Goal: Task Accomplishment & Management: Use online tool/utility

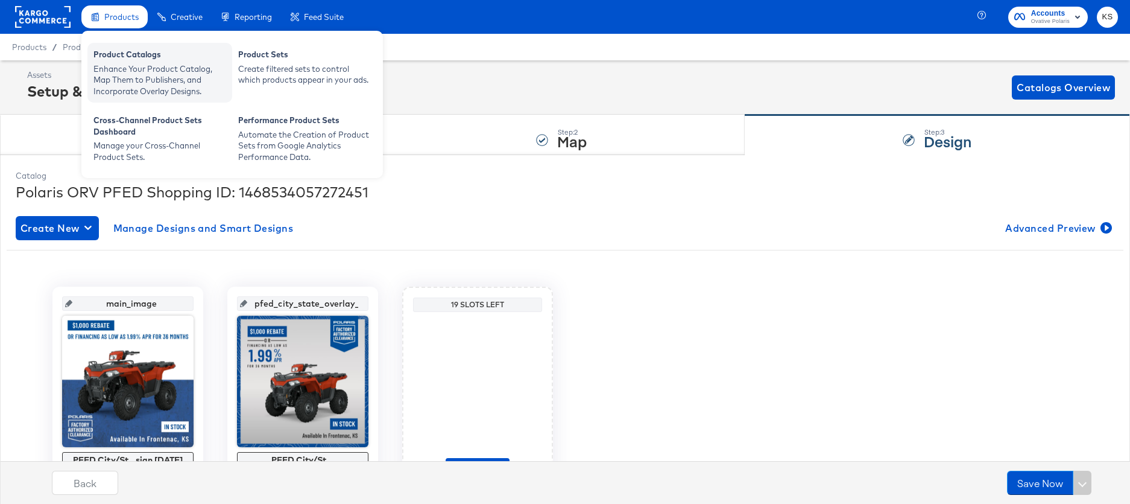
click at [119, 75] on div "Enhance Your Product Catalog, Map Them to Publishers, and Incorporate Overlay D…" at bounding box center [159, 80] width 133 height 34
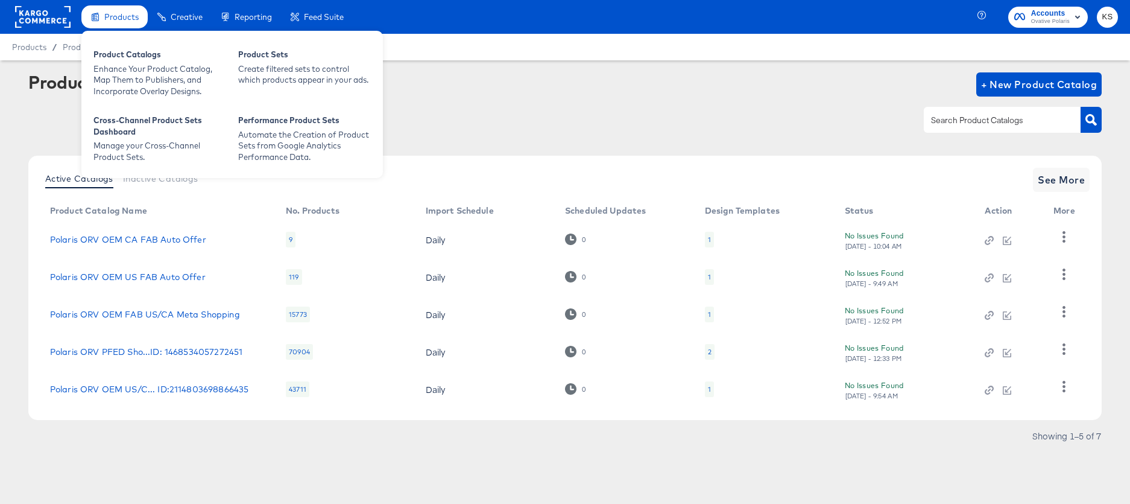
click at [121, 16] on span "Products" at bounding box center [121, 17] width 34 height 10
click at [121, 75] on div "Enhance Your Product Catalog, Map Them to Publishers, and Incorporate Overlay D…" at bounding box center [159, 80] width 133 height 34
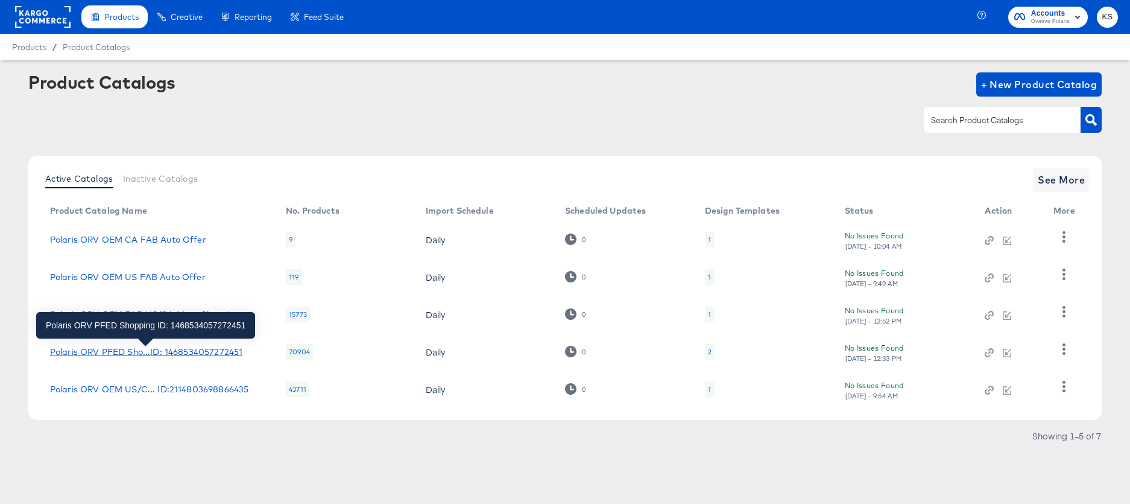
click at [136, 352] on div "Polaris ORV PFED Sho...ID: 1468534057272451" at bounding box center [146, 352] width 192 height 10
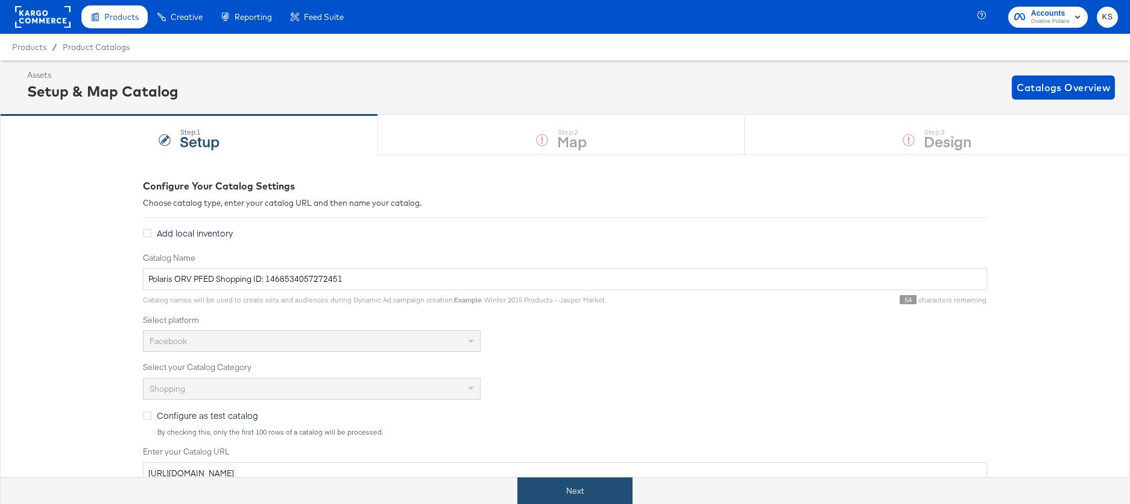
click at [563, 491] on button "Next" at bounding box center [574, 490] width 115 height 27
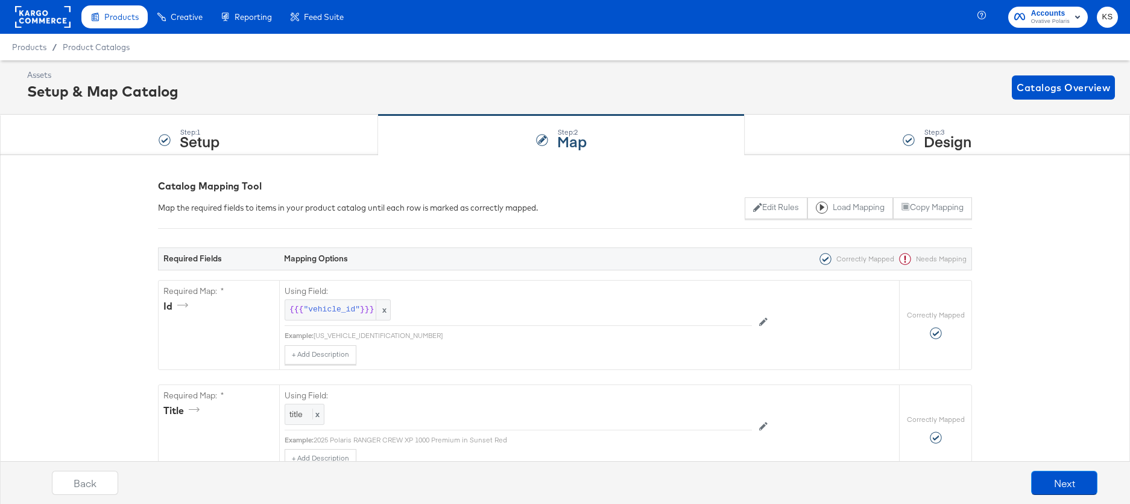
click at [1045, 17] on span "Ovative Polaris" at bounding box center [1050, 22] width 39 height 10
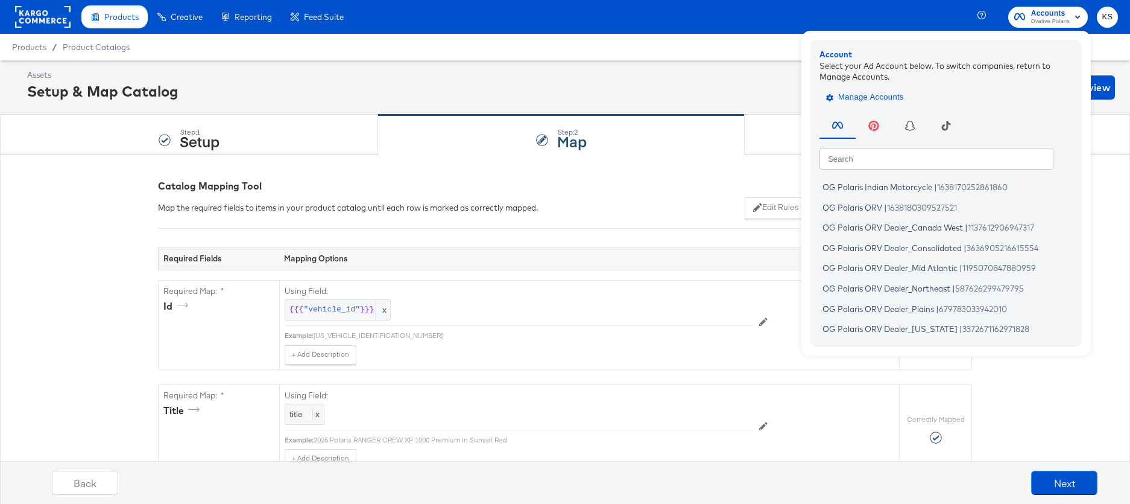
click at [871, 98] on span "Manage Accounts" at bounding box center [866, 97] width 75 height 14
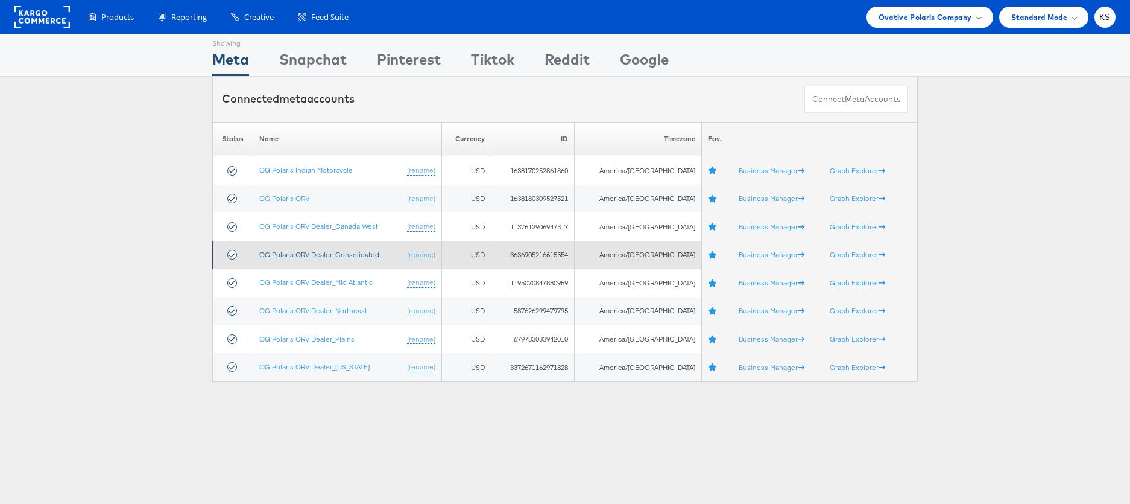
click at [311, 254] on link "OG Polaris ORV Dealer_Consolidated" at bounding box center [319, 254] width 120 height 9
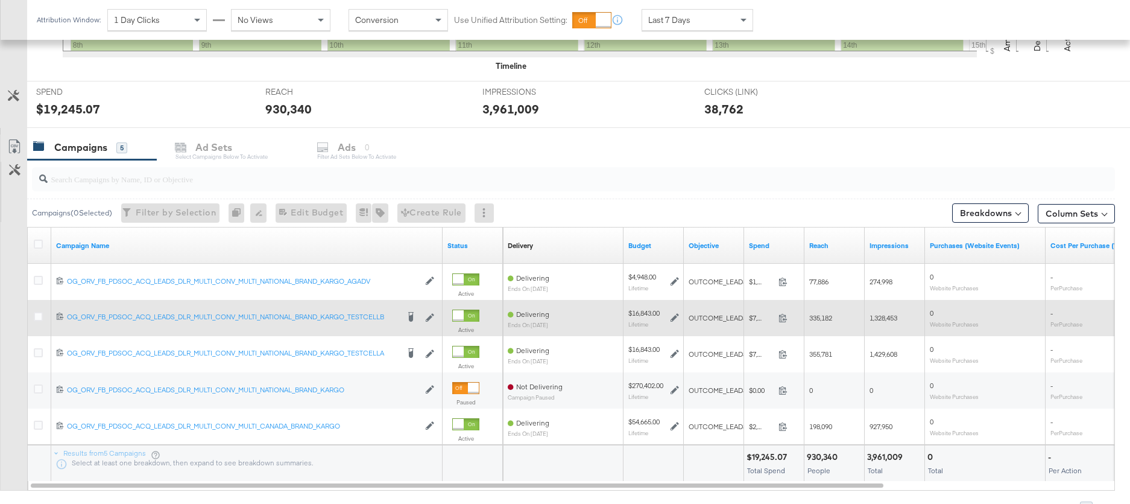
scroll to position [484, 0]
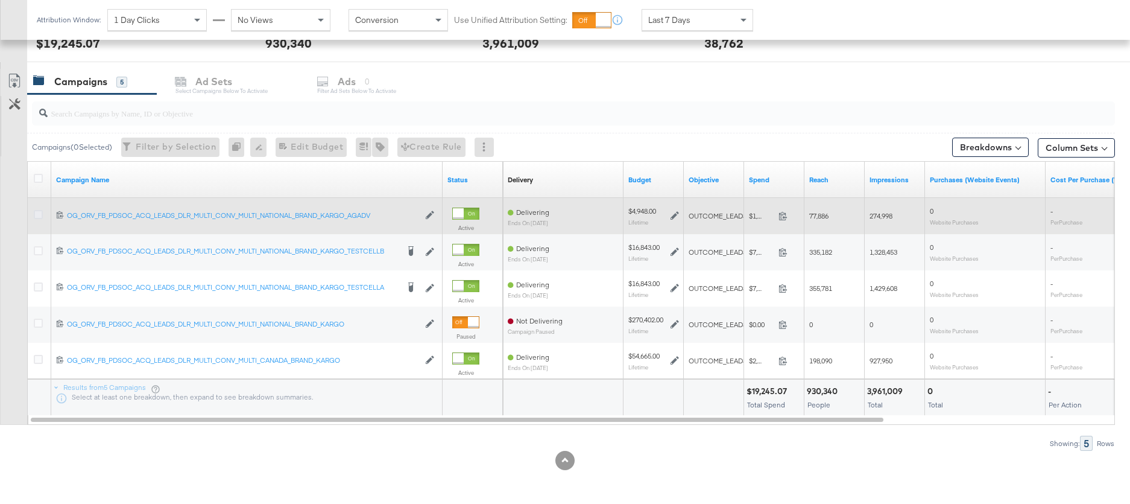
click at [37, 213] on icon at bounding box center [38, 214] width 9 height 9
click at [0, 0] on input "checkbox" at bounding box center [0, 0] width 0 height 0
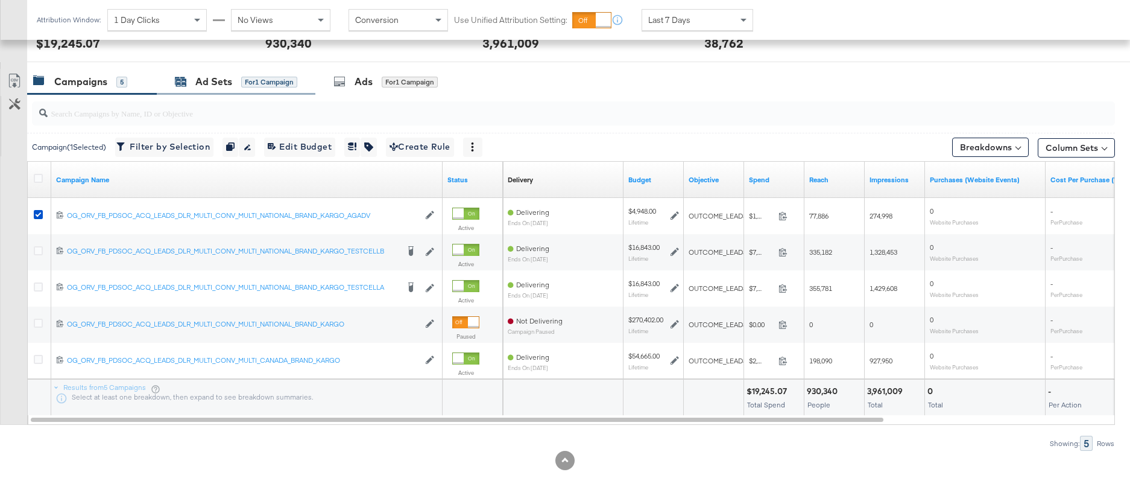
click at [219, 75] on div "Ad Sets" at bounding box center [213, 82] width 37 height 14
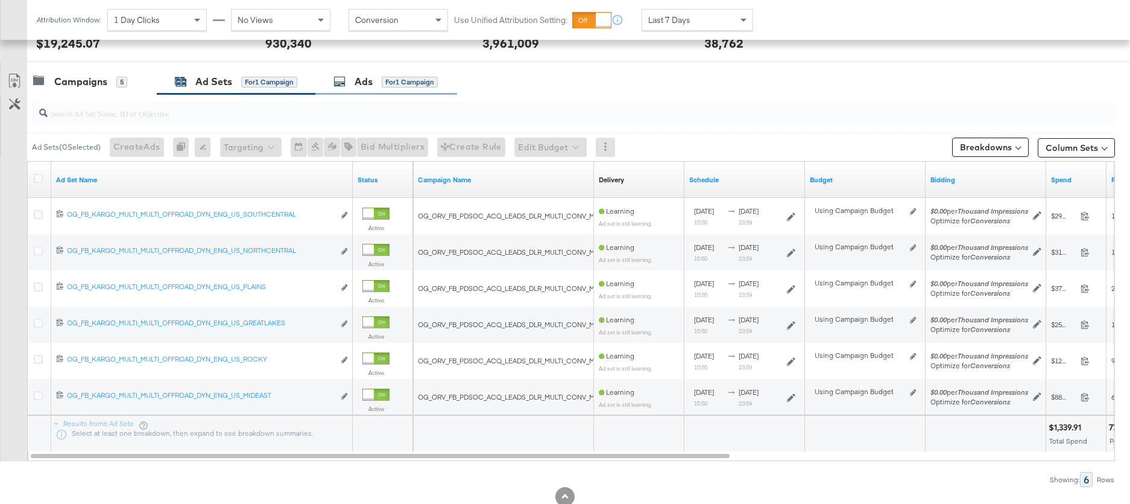
click at [359, 90] on div "Ads for 1 Campaign" at bounding box center [386, 82] width 142 height 26
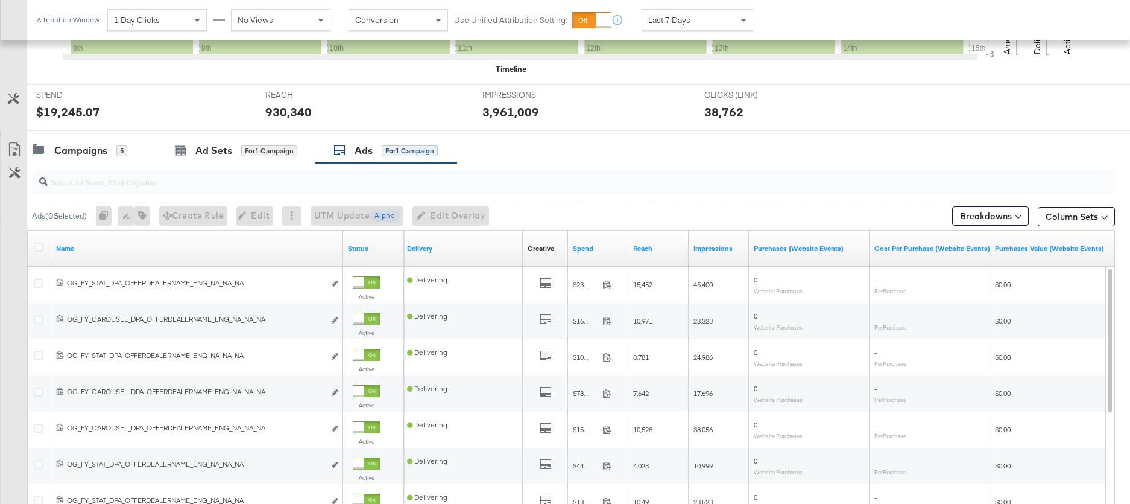
scroll to position [454, 0]
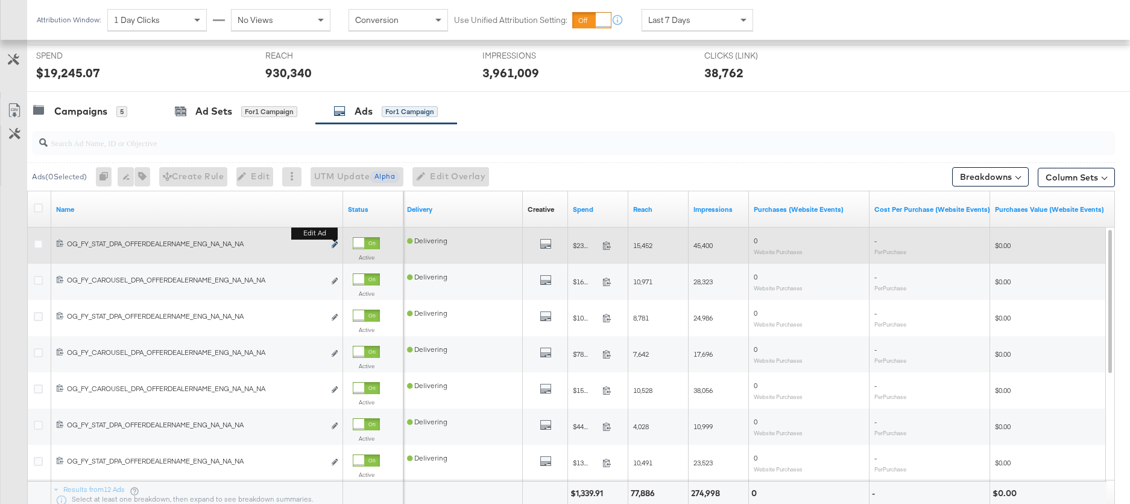
click at [337, 247] on icon "link" at bounding box center [335, 244] width 6 height 7
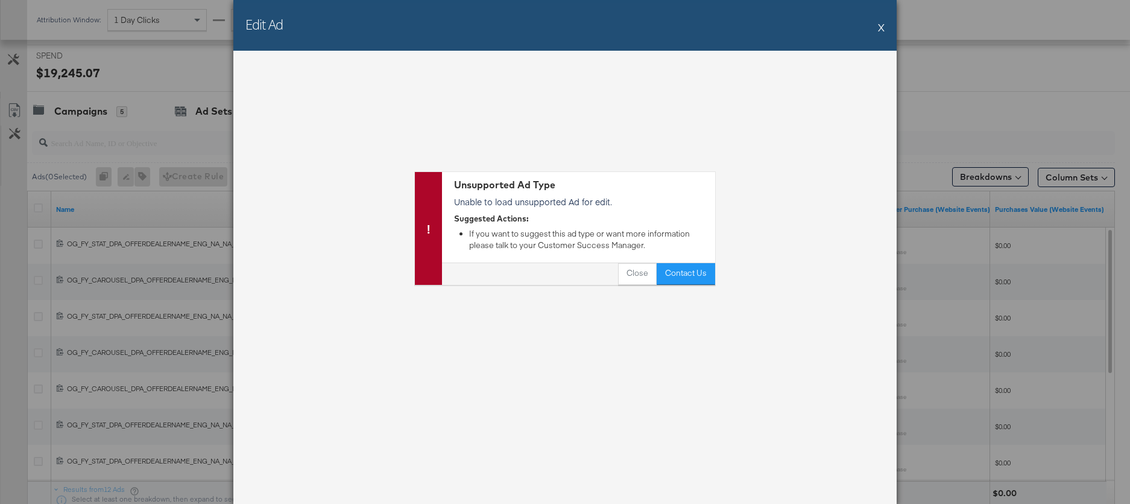
click at [877, 30] on div "Edit Ad X" at bounding box center [564, 25] width 663 height 51
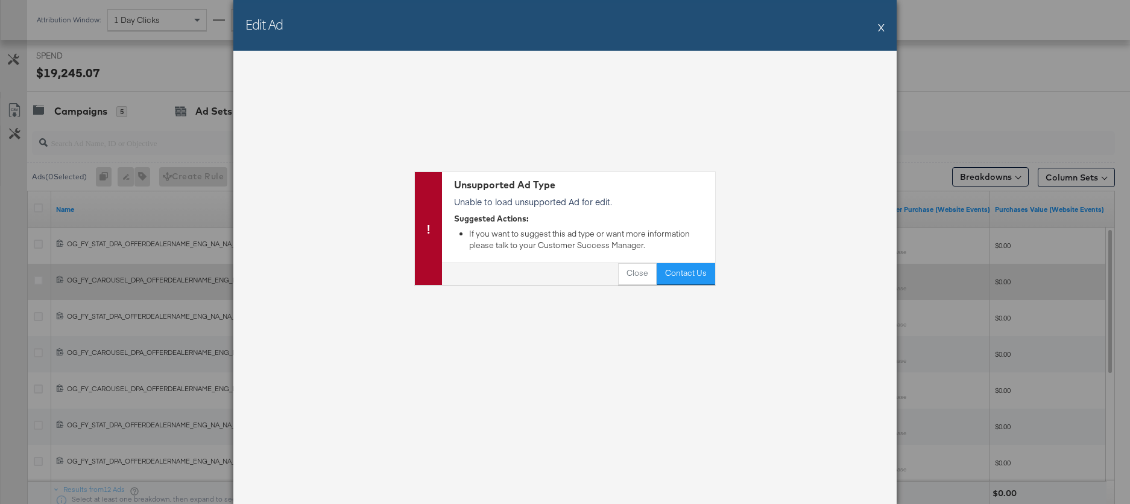
click at [626, 276] on button "Close" at bounding box center [637, 274] width 39 height 22
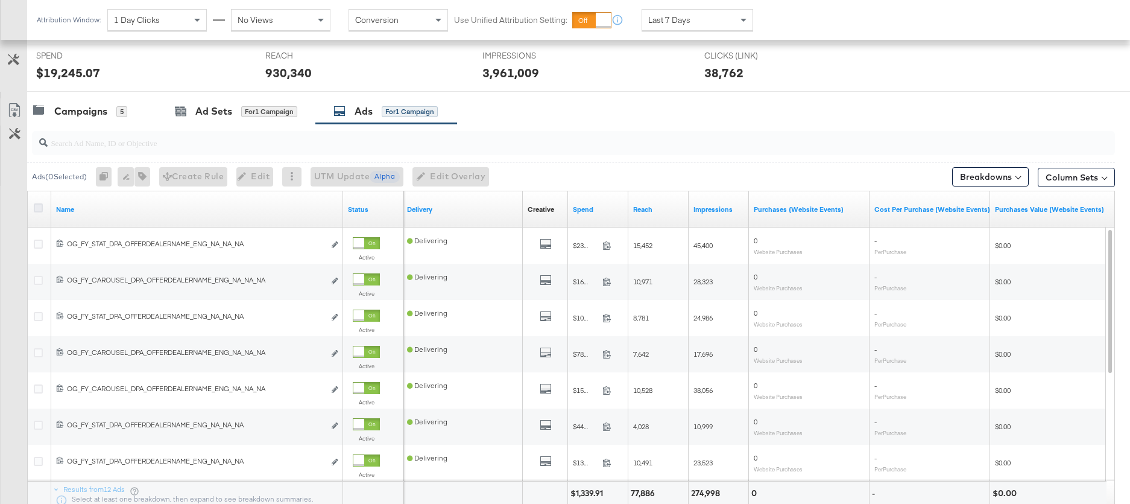
click at [37, 208] on icon at bounding box center [38, 207] width 9 height 9
click at [0, 0] on input "checkbox" at bounding box center [0, 0] width 0 height 0
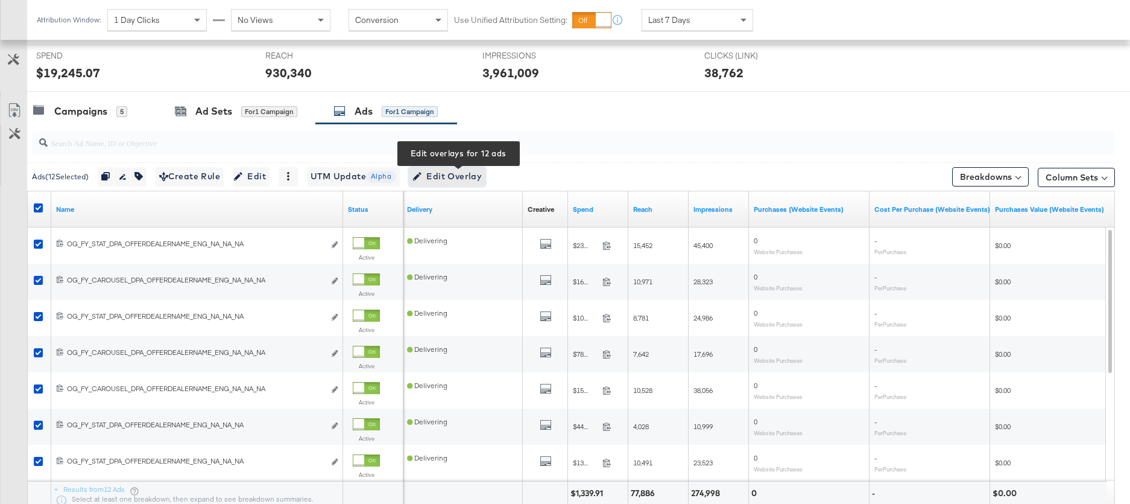
click at [441, 174] on span "Edit Overlay Edit overlays for 12 ads" at bounding box center [446, 176] width 69 height 15
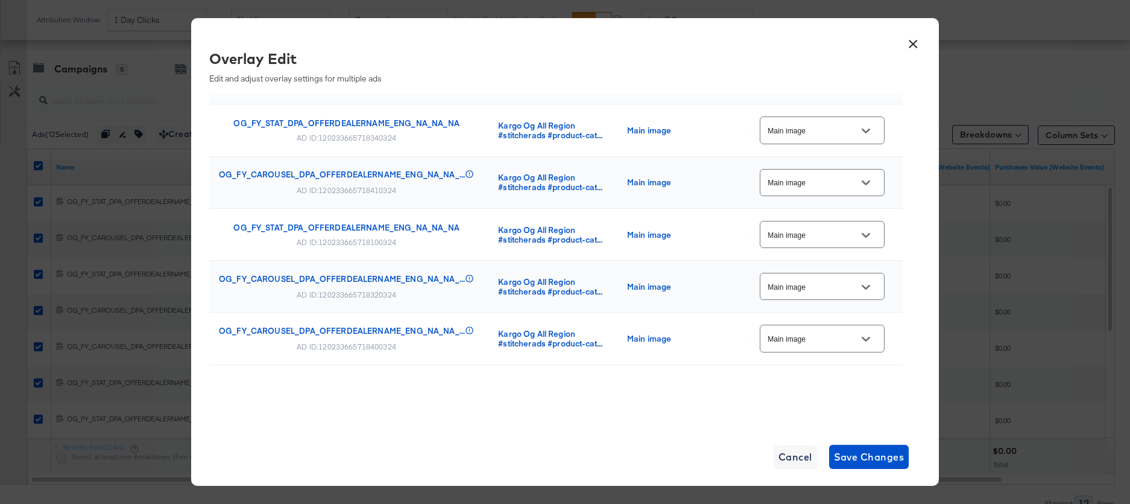
scroll to position [507, 0]
click at [914, 38] on button "×" at bounding box center [913, 41] width 22 height 22
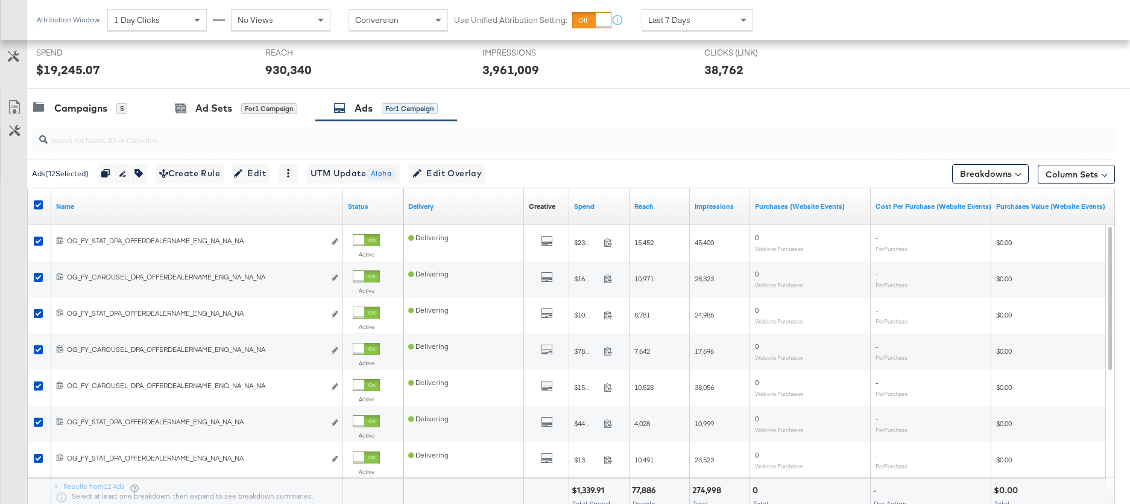
scroll to position [450, 0]
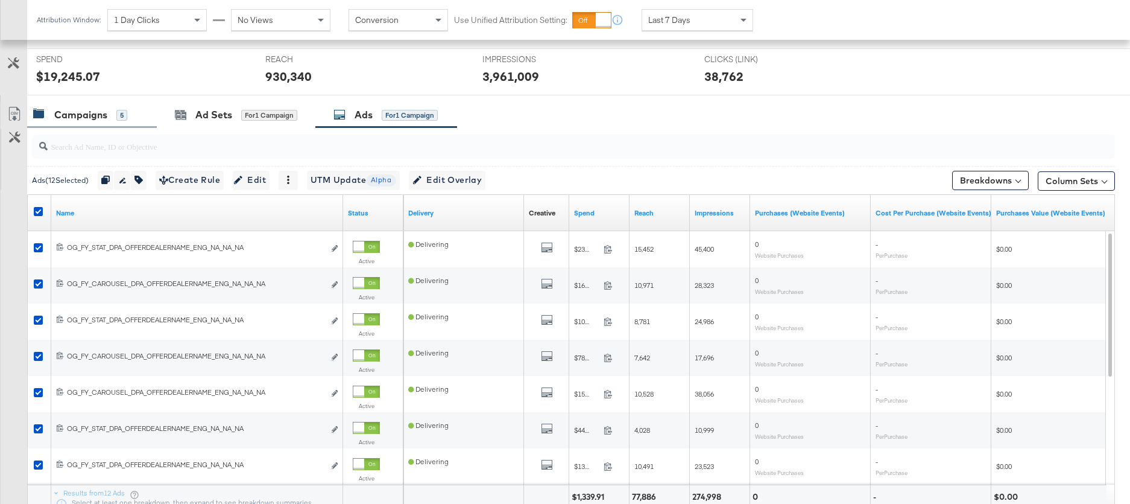
click at [87, 115] on div "Campaigns" at bounding box center [80, 115] width 53 height 14
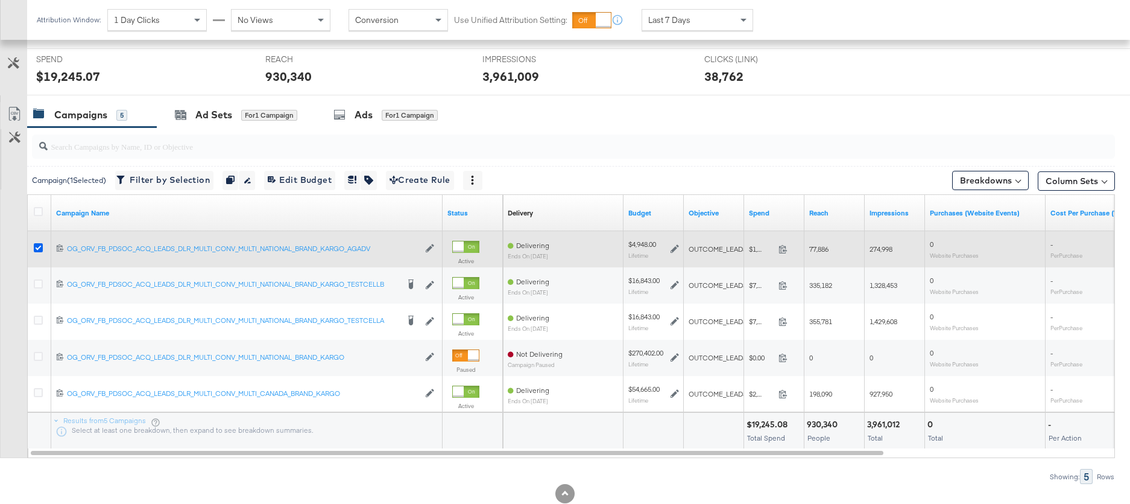
click at [40, 245] on icon at bounding box center [38, 247] width 9 height 9
click at [0, 0] on input "checkbox" at bounding box center [0, 0] width 0 height 0
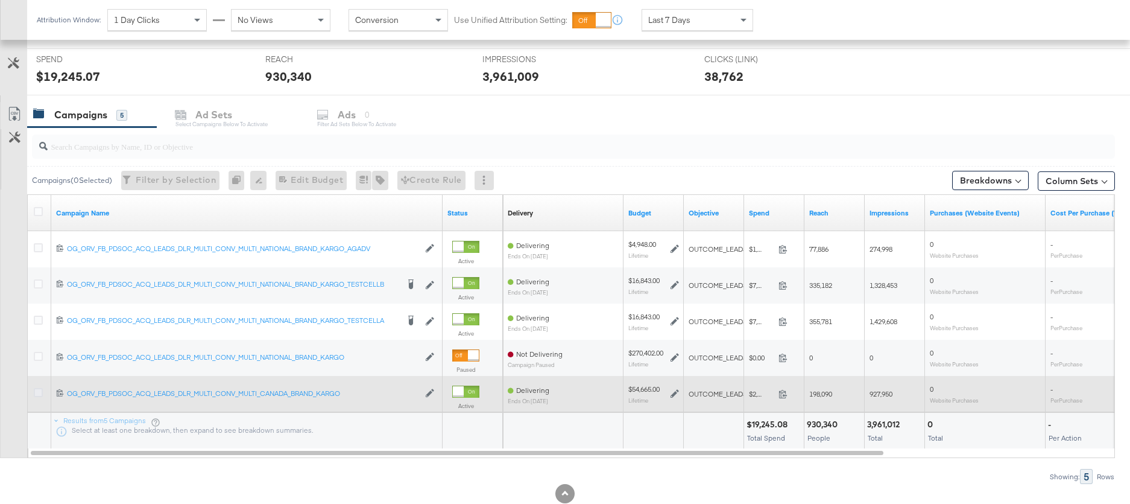
click at [35, 392] on icon at bounding box center [38, 392] width 9 height 9
click at [0, 0] on input "checkbox" at bounding box center [0, 0] width 0 height 0
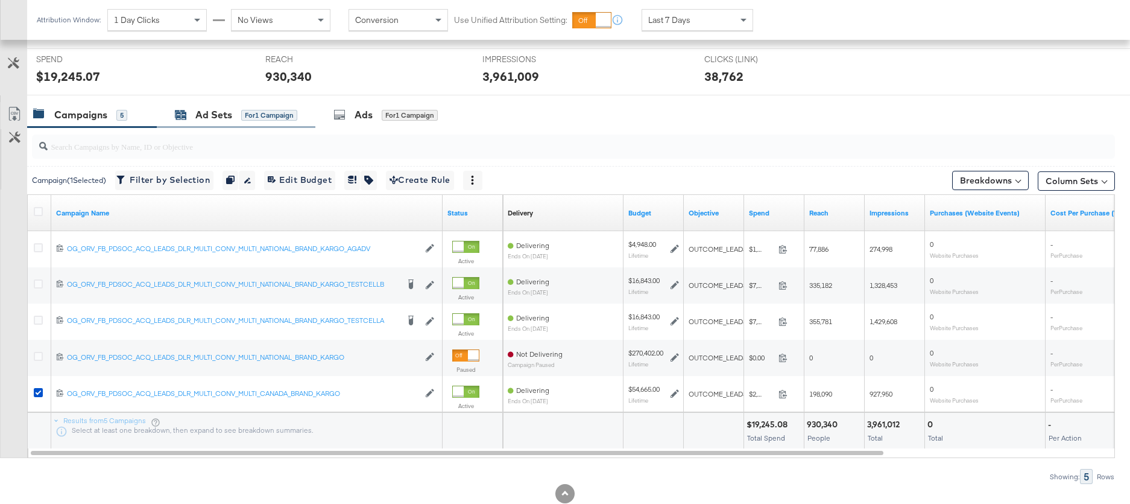
click at [227, 118] on div "Ad Sets" at bounding box center [213, 115] width 37 height 14
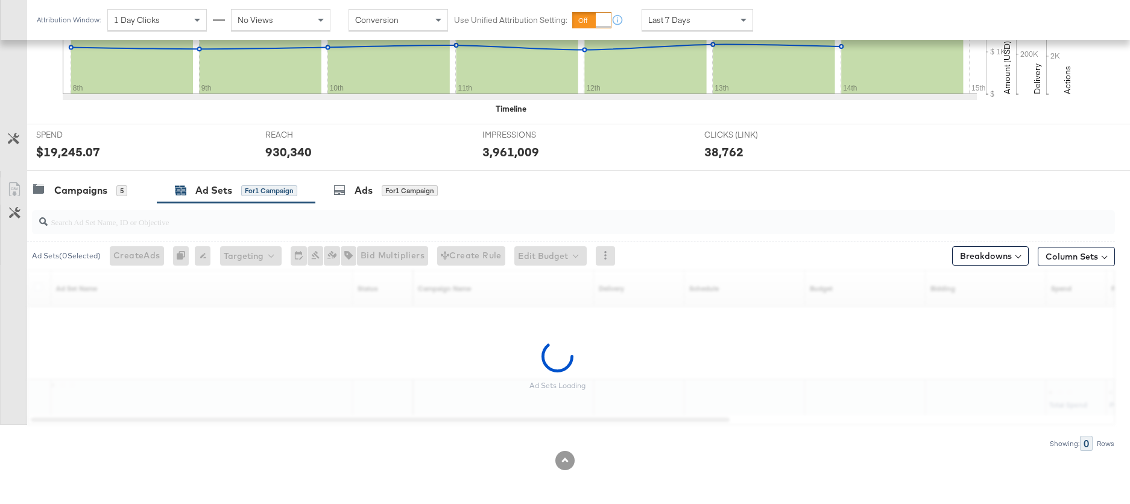
scroll to position [375, 0]
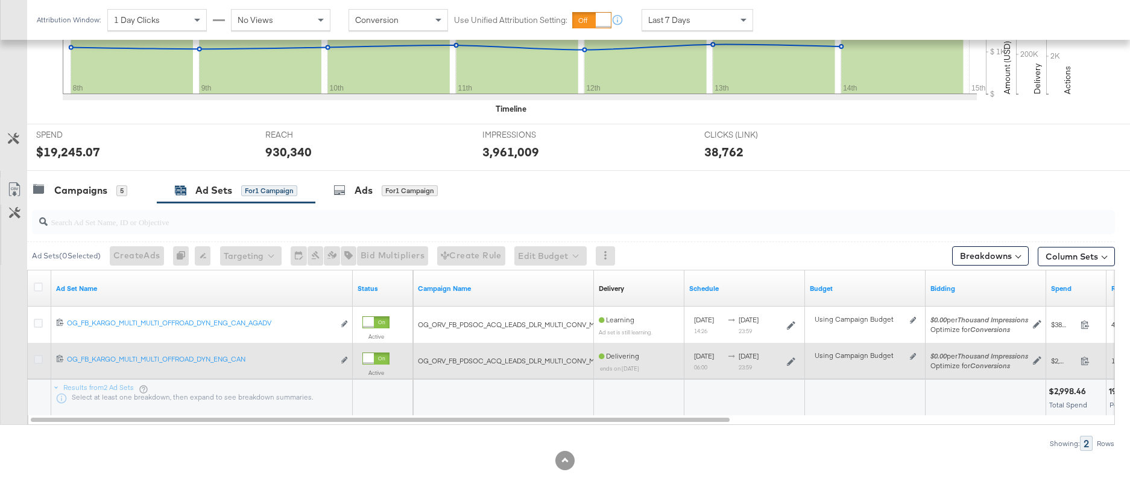
click at [35, 358] on icon at bounding box center [38, 359] width 9 height 9
click at [0, 0] on input "checkbox" at bounding box center [0, 0] width 0 height 0
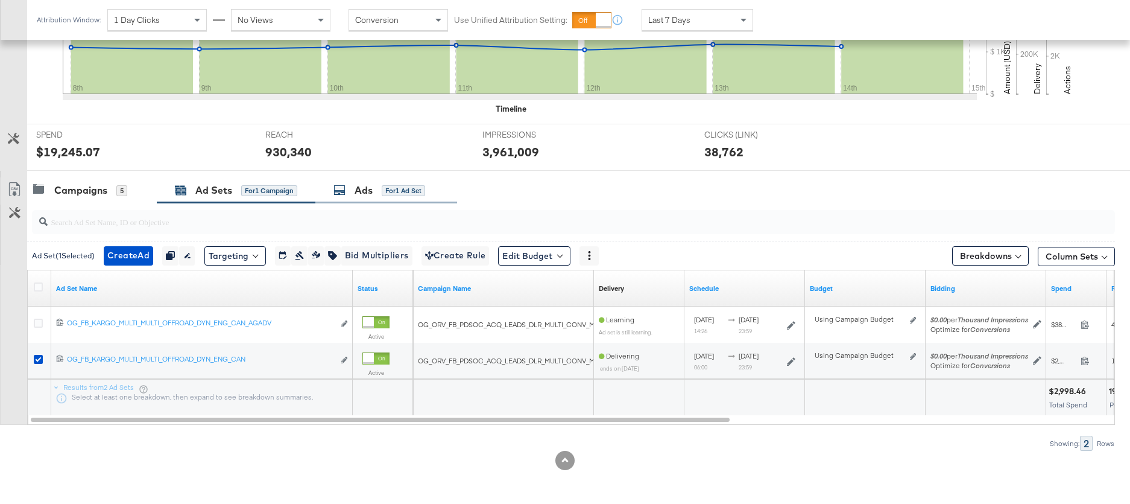
click at [371, 193] on div "Ads" at bounding box center [364, 190] width 18 height 14
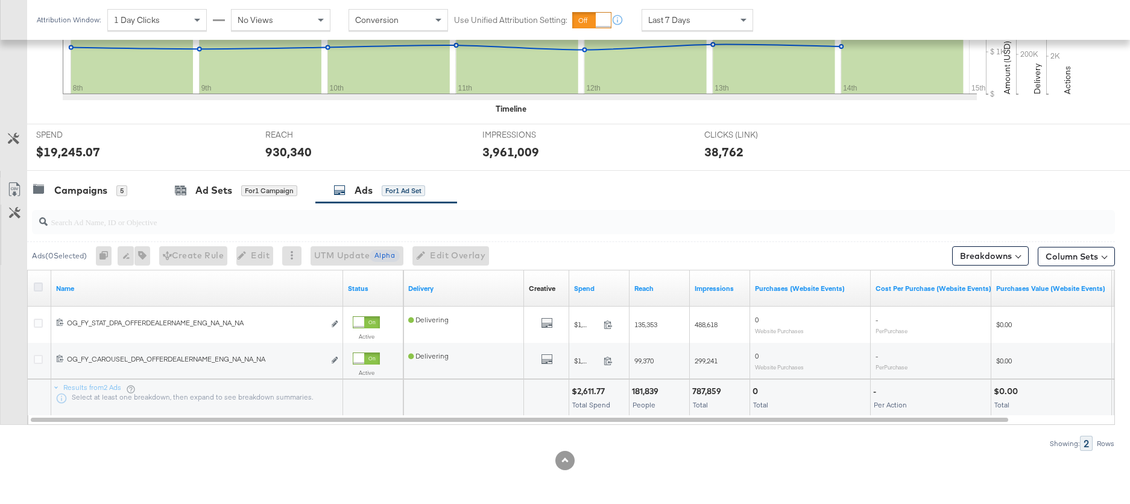
click at [37, 286] on icon at bounding box center [38, 286] width 9 height 9
click at [0, 0] on input "checkbox" at bounding box center [0, 0] width 0 height 0
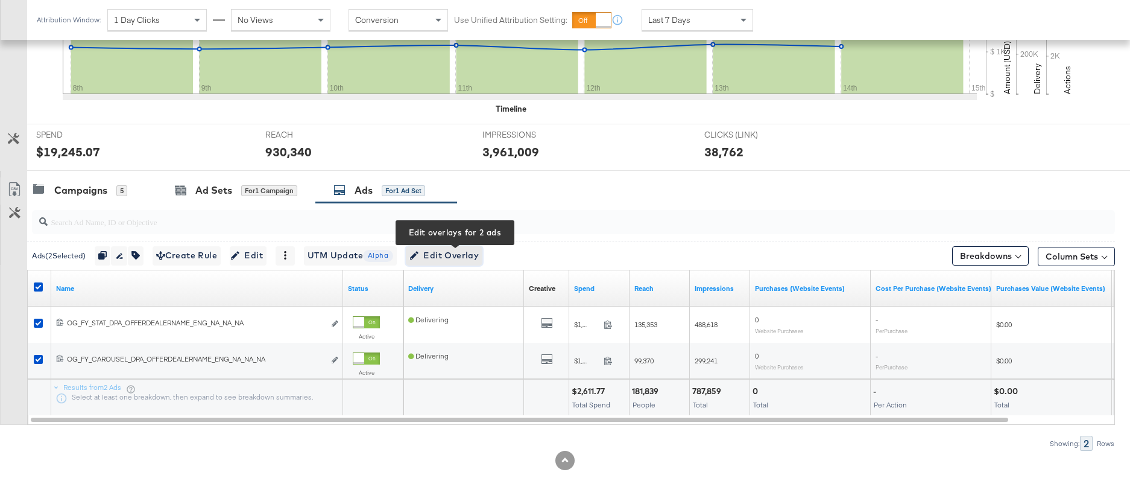
click at [459, 251] on span "Edit Overlay Edit overlays for 2 ads" at bounding box center [443, 255] width 69 height 15
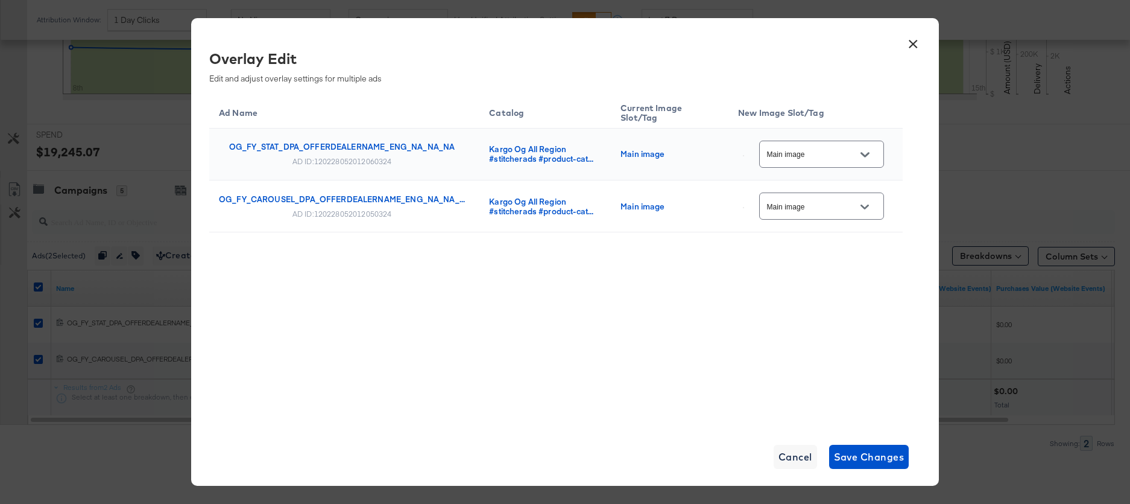
click at [914, 45] on button "×" at bounding box center [913, 41] width 22 height 22
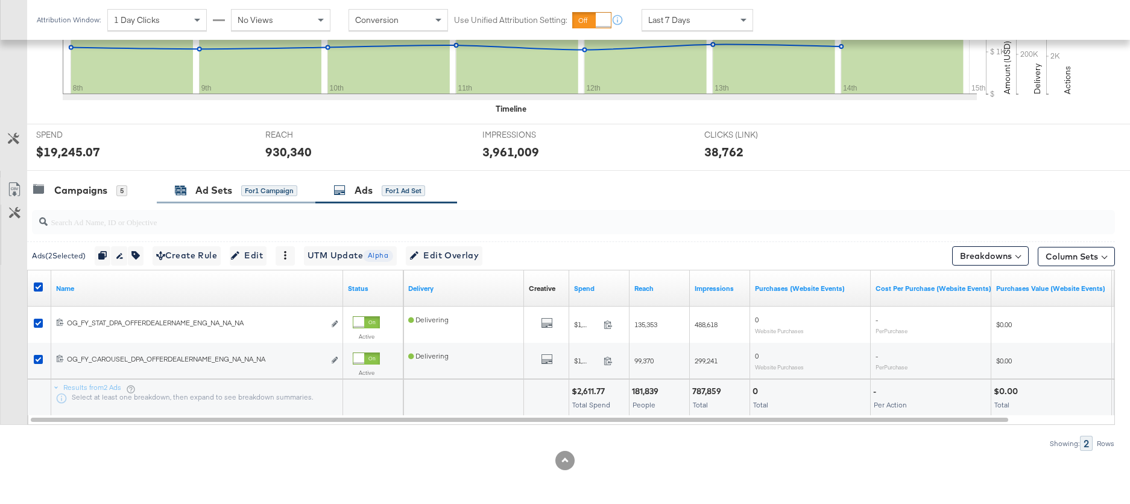
click at [232, 191] on div "Ad Sets for 1 Campaign" at bounding box center [236, 190] width 122 height 14
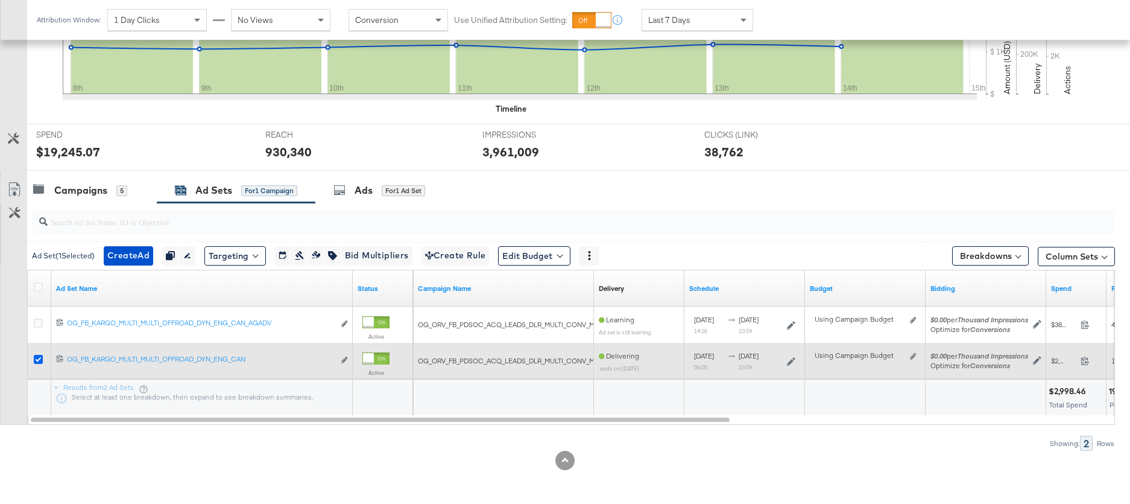
click at [34, 359] on icon at bounding box center [38, 359] width 9 height 9
click at [0, 0] on input "checkbox" at bounding box center [0, 0] width 0 height 0
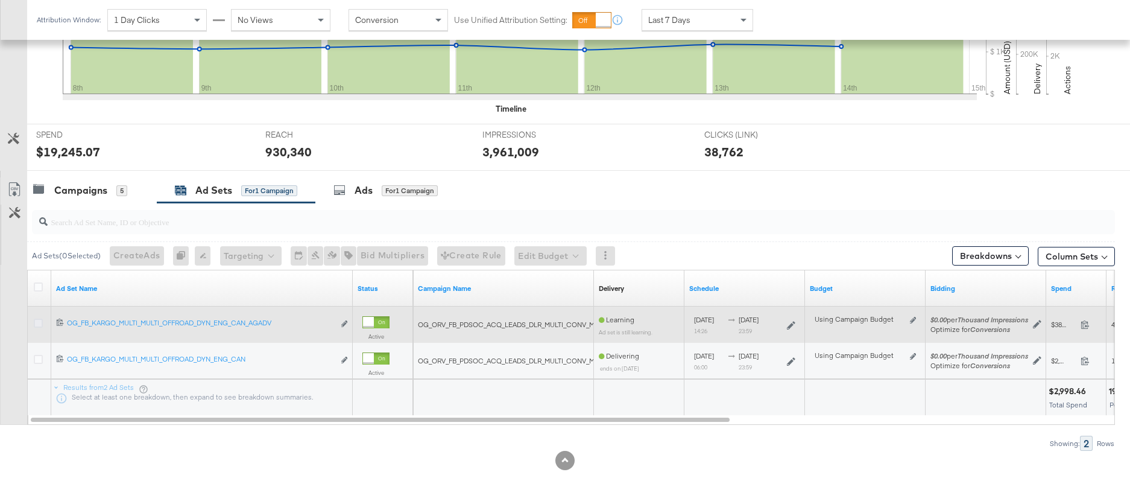
click at [37, 324] on icon at bounding box center [38, 322] width 9 height 9
click at [0, 0] on input "checkbox" at bounding box center [0, 0] width 0 height 0
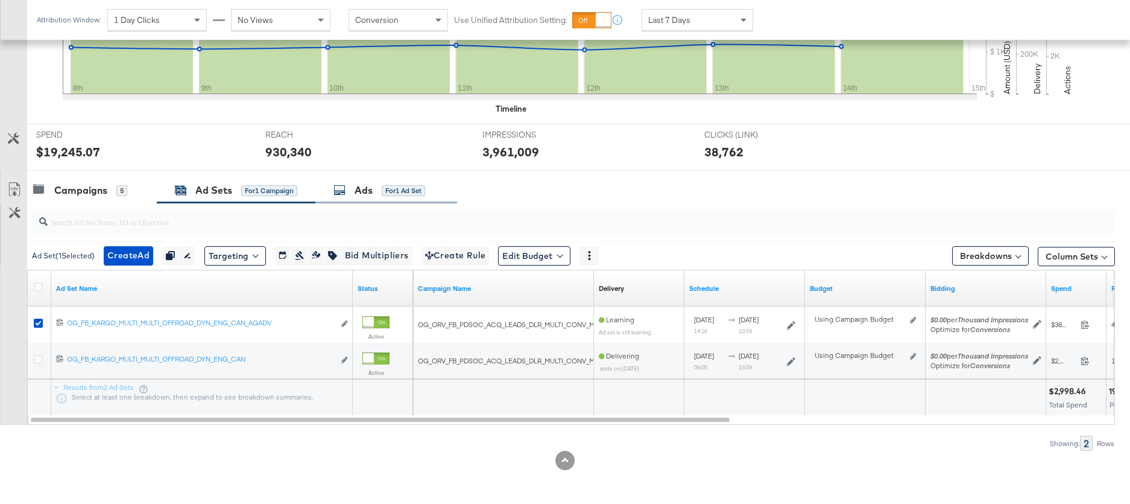
click at [363, 198] on div "Ads for 1 Ad Set" at bounding box center [386, 190] width 142 height 26
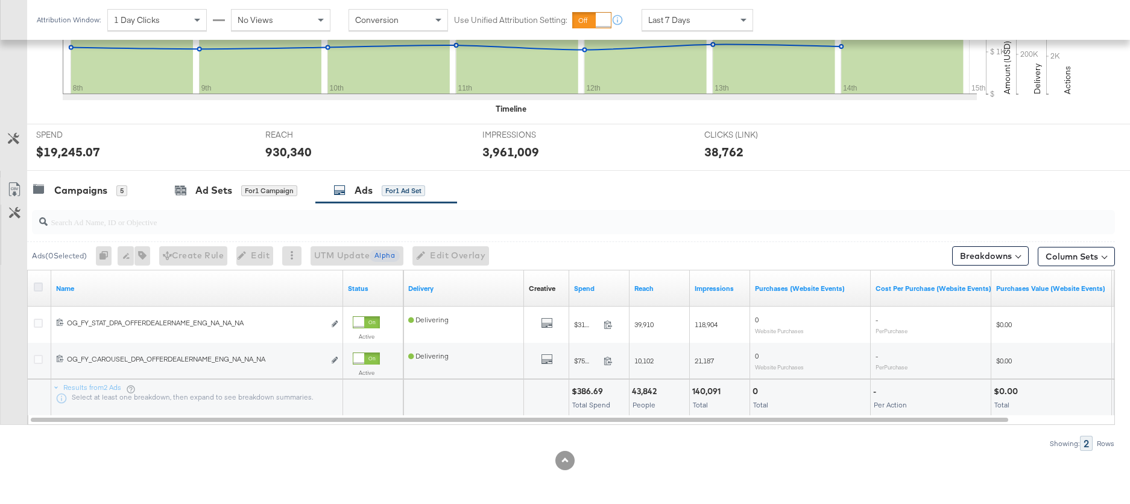
click at [38, 286] on icon at bounding box center [38, 286] width 9 height 9
click at [0, 0] on input "checkbox" at bounding box center [0, 0] width 0 height 0
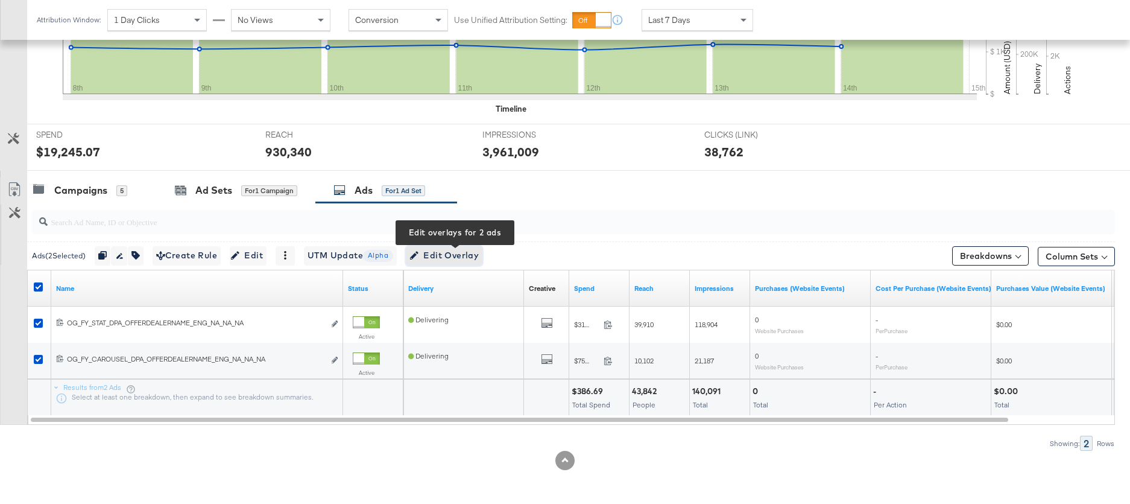
click at [449, 256] on span "Edit Overlay Edit overlays for 2 ads" at bounding box center [443, 255] width 69 height 15
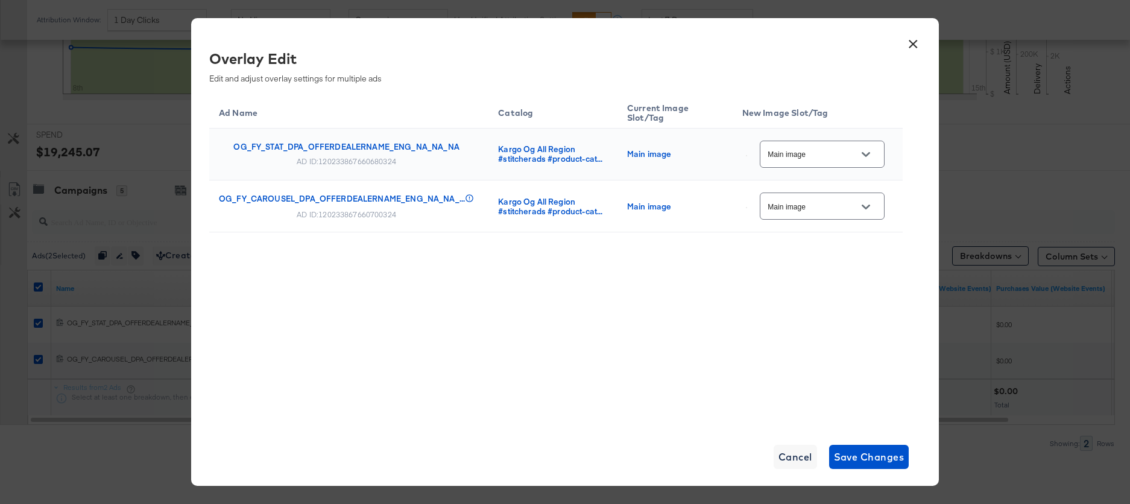
click at [912, 46] on button "×" at bounding box center [913, 41] width 22 height 22
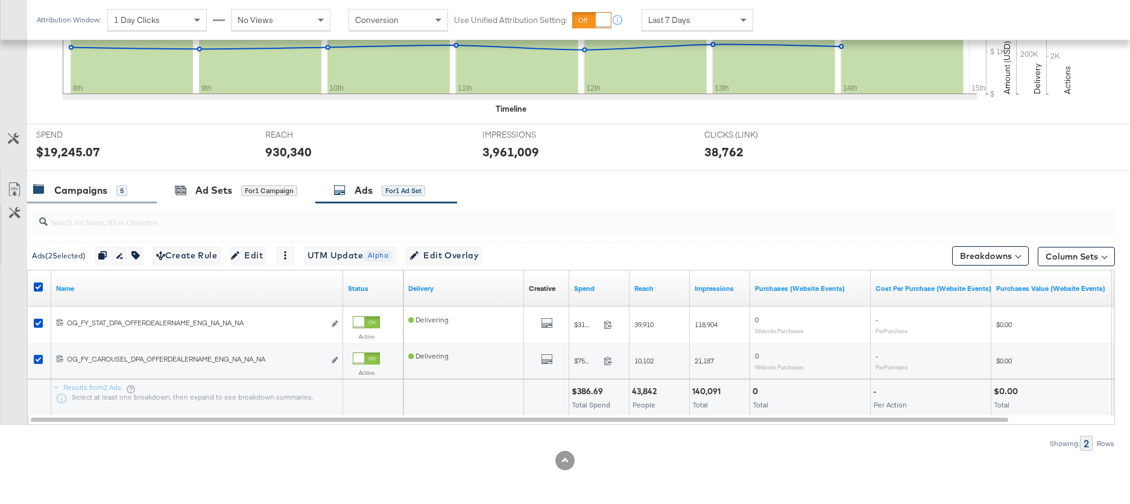
click at [80, 187] on div "Campaigns" at bounding box center [80, 190] width 53 height 14
